Goal: Navigation & Orientation: Find specific page/section

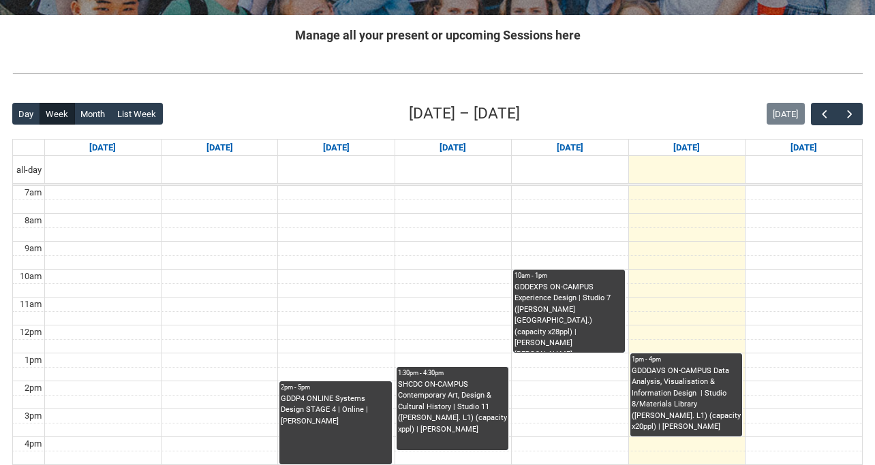
scroll to position [259, 0]
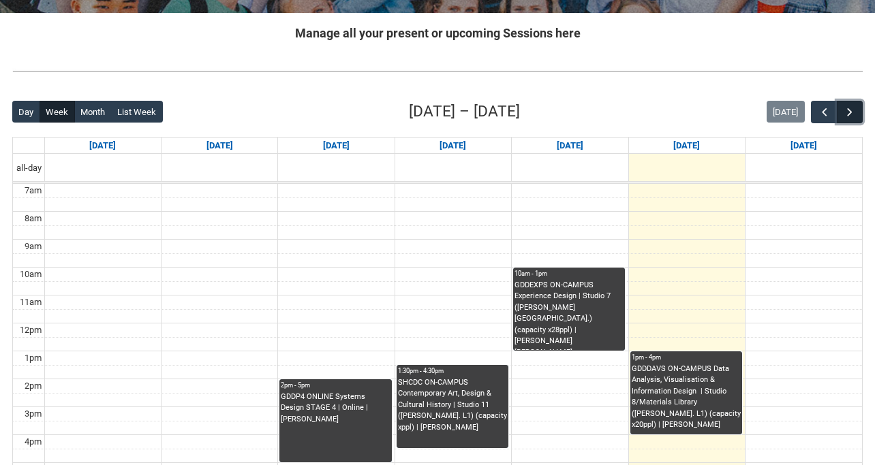
click at [852, 110] on span "button" at bounding box center [850, 113] width 14 height 14
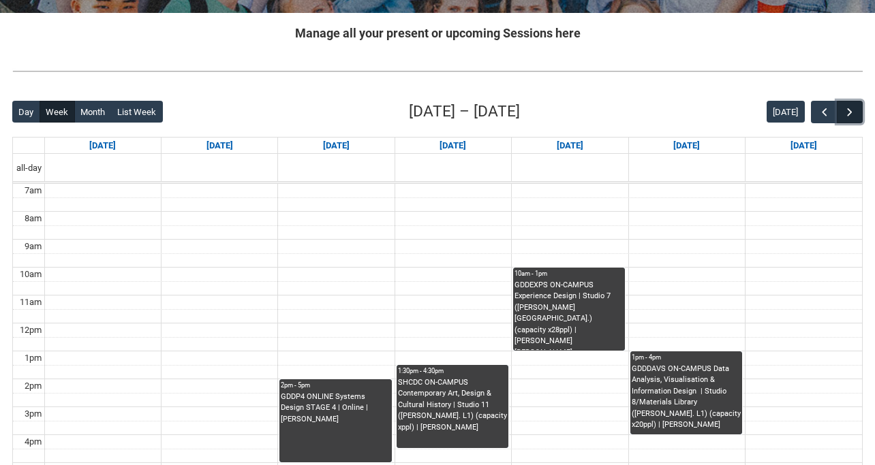
click at [852, 110] on span "button" at bounding box center [850, 113] width 14 height 14
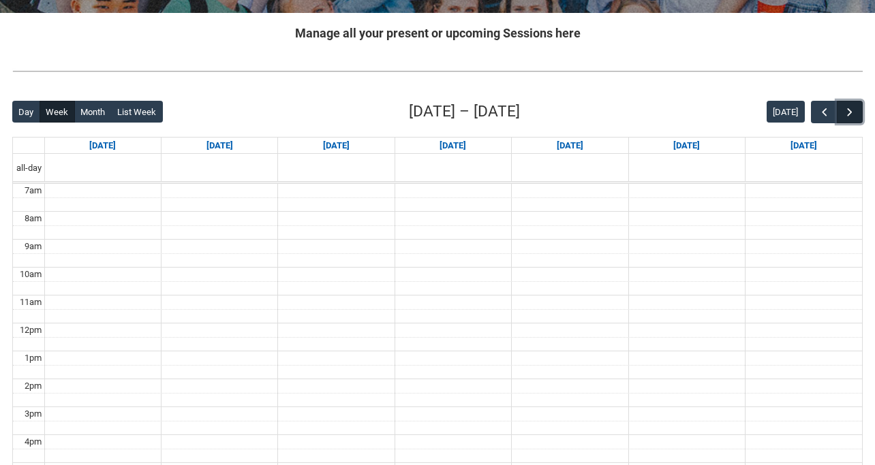
click at [852, 110] on span "button" at bounding box center [850, 113] width 14 height 14
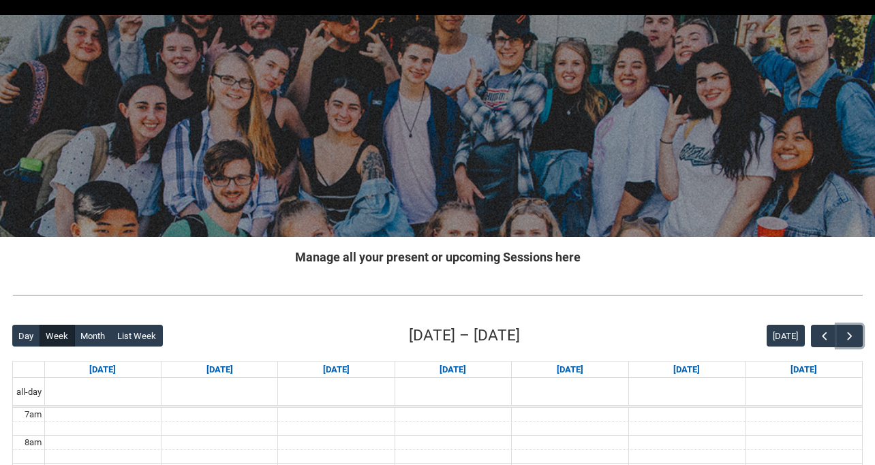
scroll to position [0, 0]
